Goal: Task Accomplishment & Management: Complete application form

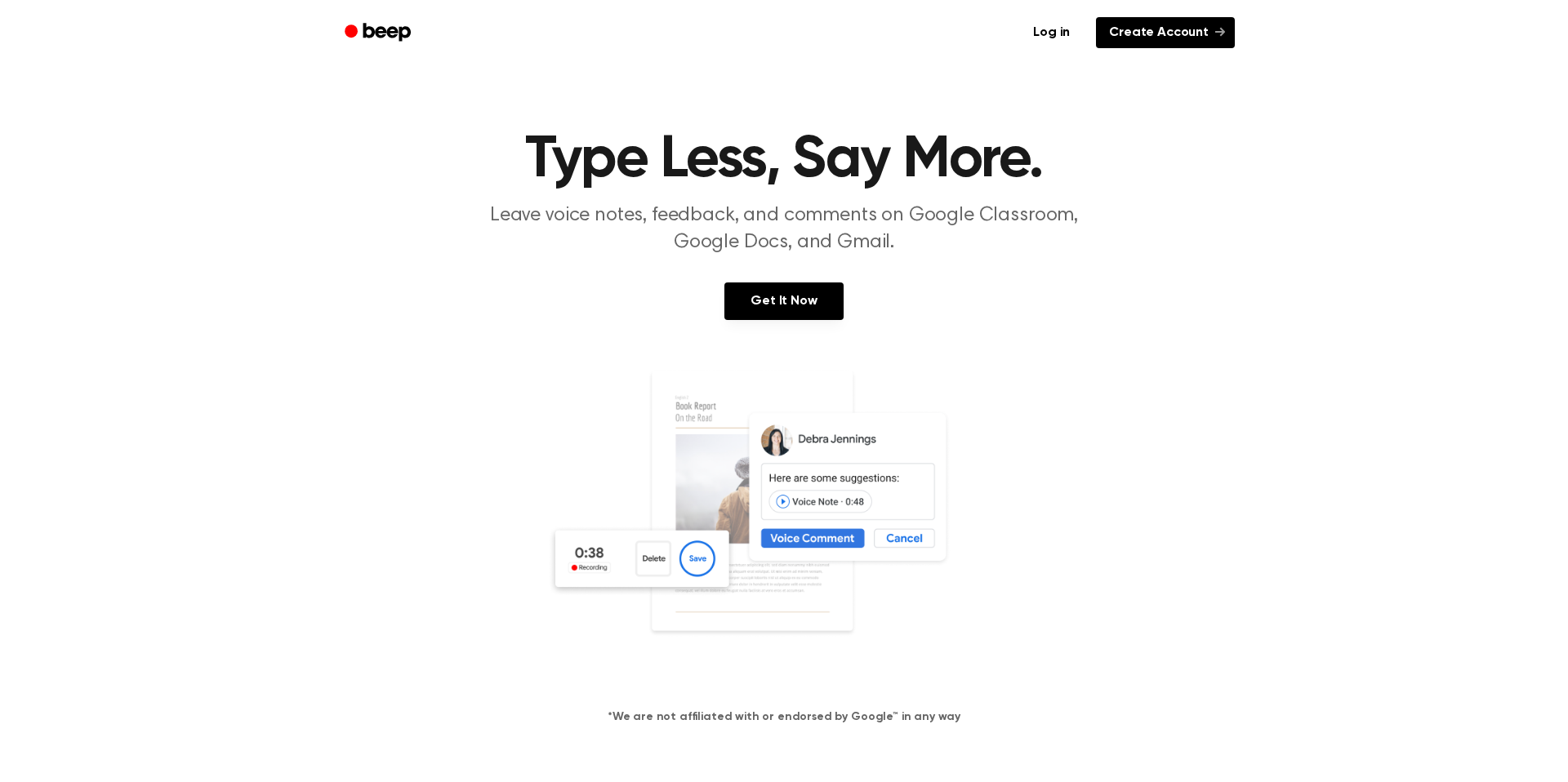
click at [1188, 38] on link "Create Account" at bounding box center [1166, 32] width 139 height 31
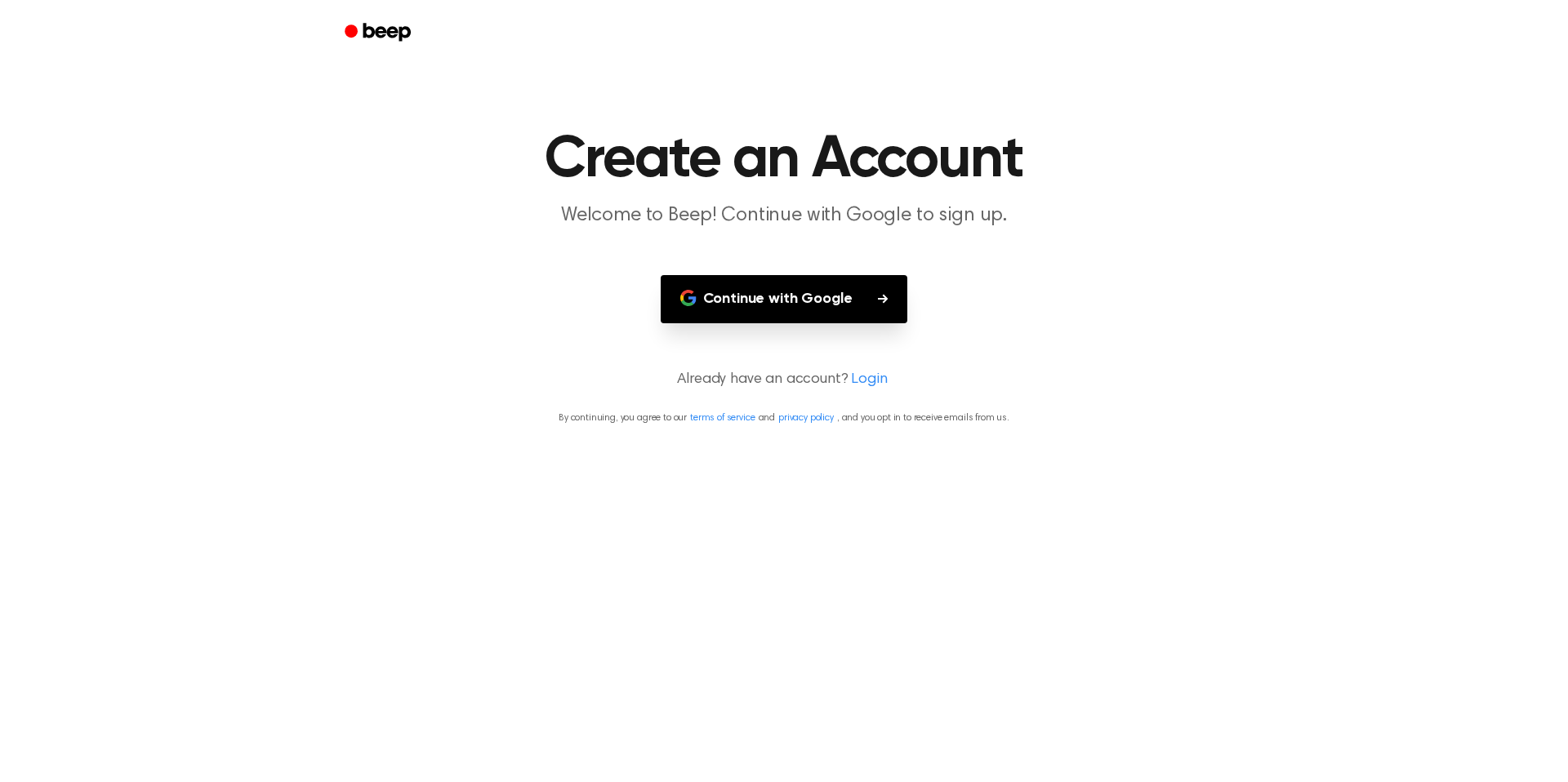
click at [827, 291] on button "Continue with Google" at bounding box center [784, 299] width 247 height 48
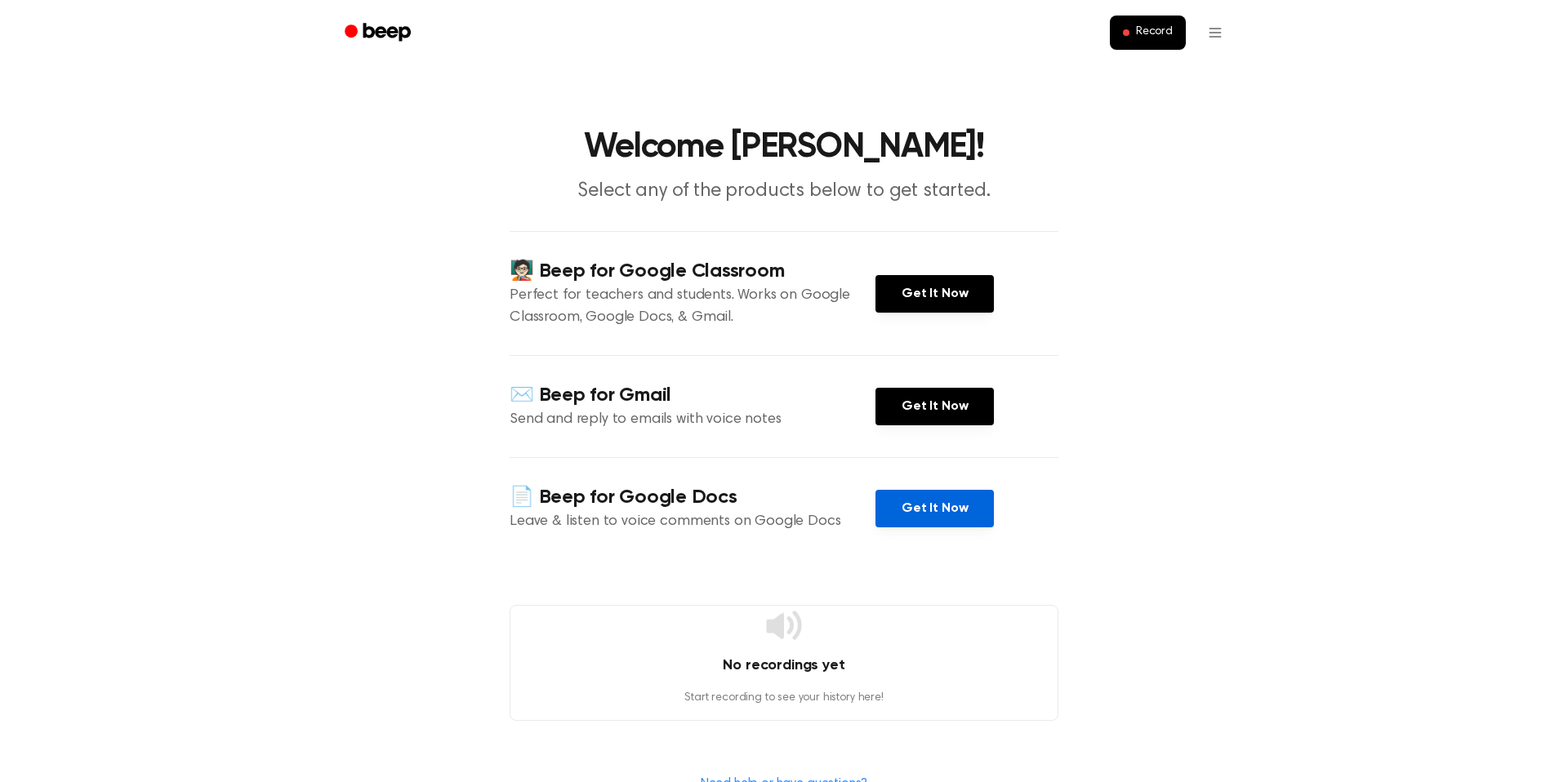
click at [899, 516] on link "Get It Now" at bounding box center [934, 509] width 118 height 38
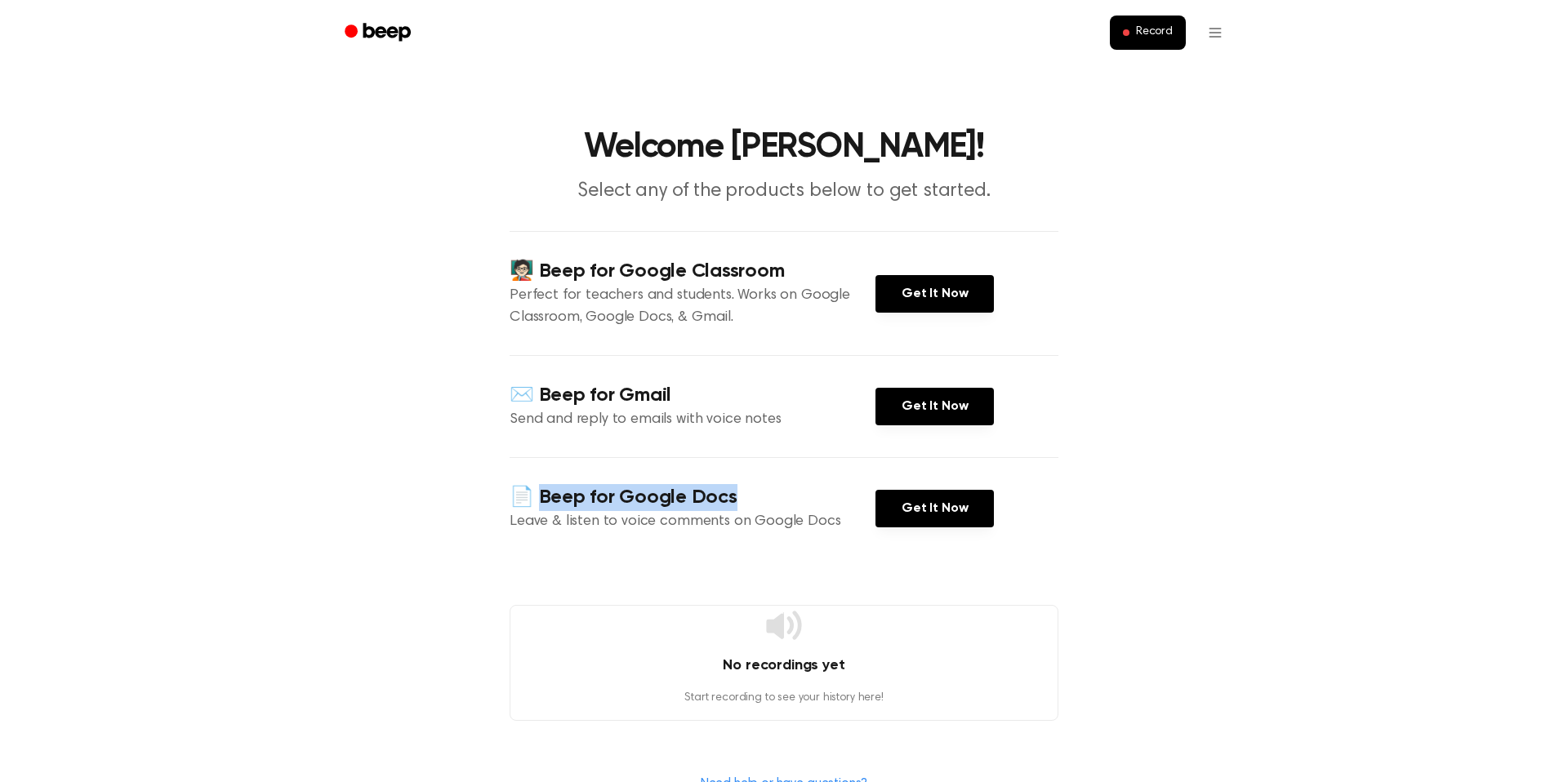
drag, startPoint x: 539, startPoint y: 496, endPoint x: 738, endPoint y: 497, distance: 199.0
click at [738, 497] on h4 "📄 Beep for Google Docs" at bounding box center [692, 498] width 365 height 27
copy h4 "eep for Google Docs"
